Goal: Information Seeking & Learning: Learn about a topic

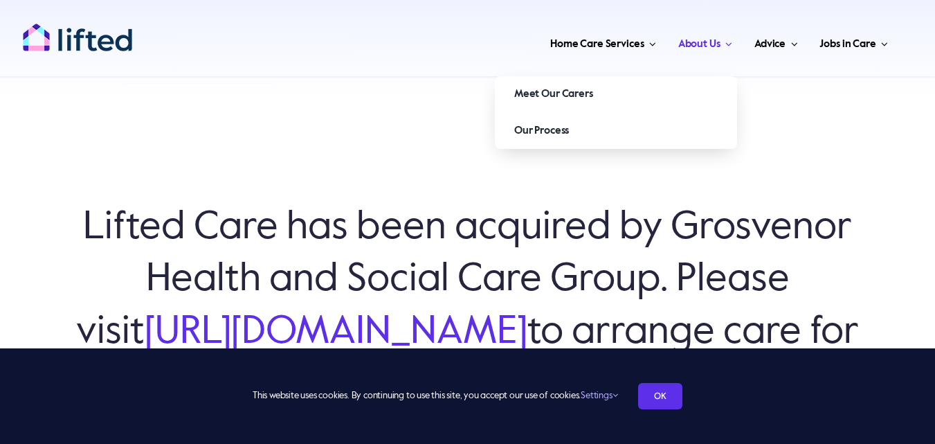
click at [773, 102] on div "Lifted Care has been acquired by Grosvenor Health and Social Care Group. Please…" at bounding box center [467, 320] width 935 height 444
click at [725, 46] on span "Main Menu" at bounding box center [727, 44] width 12 height 10
